Goal: Transaction & Acquisition: Purchase product/service

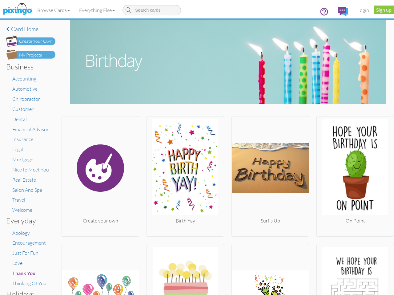
click at [197, 148] on img at bounding box center [185, 168] width 77 height 98
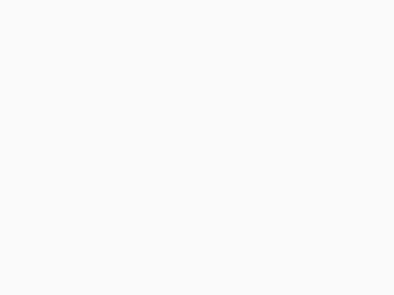
click at [54, 10] on body at bounding box center [197, 147] width 394 height 295
click at [98, 10] on body at bounding box center [197, 147] width 394 height 295
click at [100, 175] on body at bounding box center [197, 147] width 394 height 295
click at [183, 175] on body at bounding box center [197, 147] width 394 height 295
click at [267, 175] on body at bounding box center [197, 147] width 394 height 295
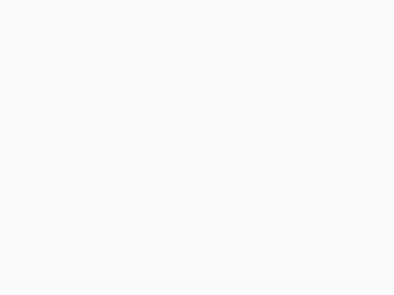
click at [351, 175] on body at bounding box center [197, 147] width 394 height 295
click at [100, 269] on body at bounding box center [197, 147] width 394 height 295
click at [183, 269] on body at bounding box center [197, 147] width 394 height 295
click at [267, 269] on body at bounding box center [197, 147] width 394 height 295
